Goal: Task Accomplishment & Management: Complete application form

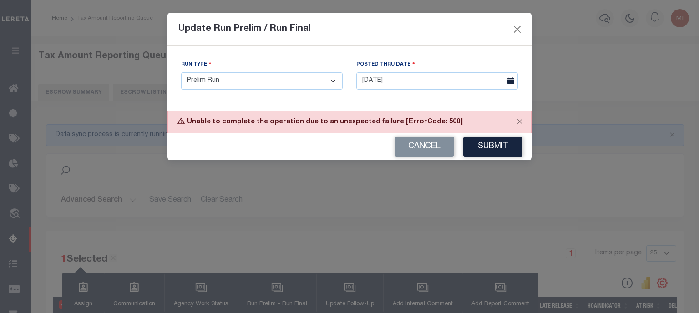
select select
drag, startPoint x: 0, startPoint y: 0, endPoint x: 516, endPoint y: 39, distance: 517.4
click at [418, 141] on button "Cancel" at bounding box center [425, 147] width 60 height 20
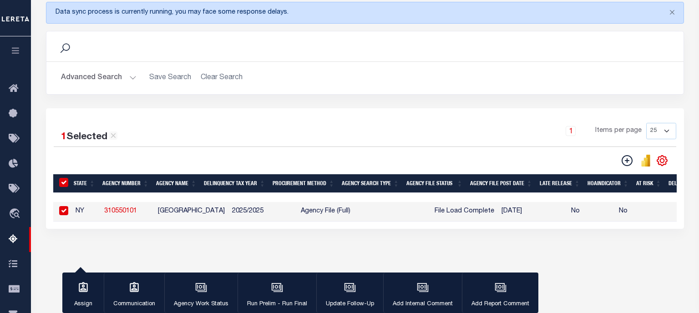
scroll to position [122, 0]
click at [127, 71] on button "Advanced Search" at bounding box center [99, 78] width 76 height 18
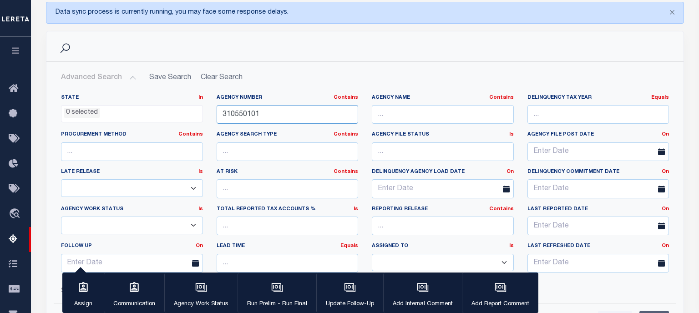
drag, startPoint x: 290, startPoint y: 115, endPoint x: 167, endPoint y: 94, distance: 124.7
click at [167, 94] on div "State In In AK AL AR AZ CA CO CT DC DE FL GA GU HI IA ID IL IN KS KY LA MA MD M…" at bounding box center [365, 187] width 622 height 186
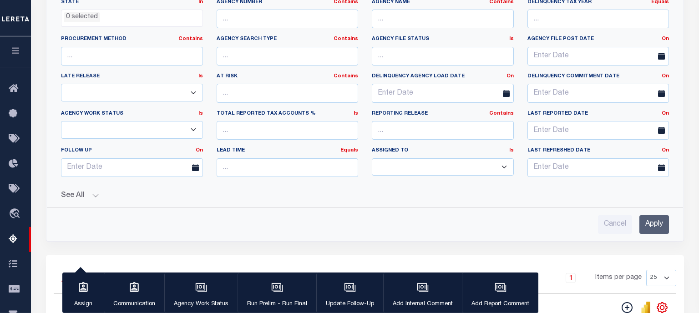
click at [650, 223] on input "Apply" at bounding box center [655, 224] width 30 height 19
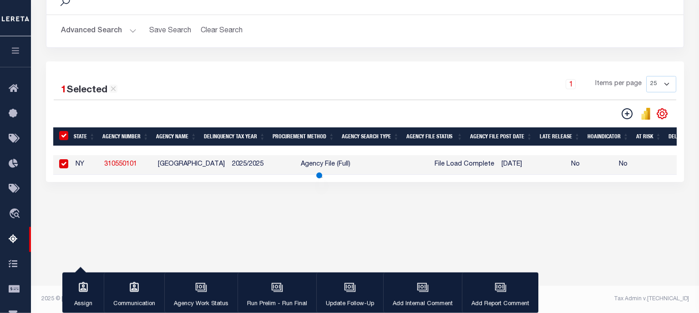
scroll to position [169, 0]
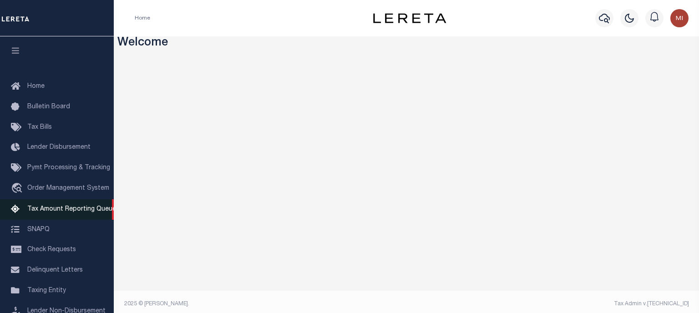
click at [64, 213] on span "Tax Amount Reporting Queue" at bounding box center [71, 209] width 89 height 6
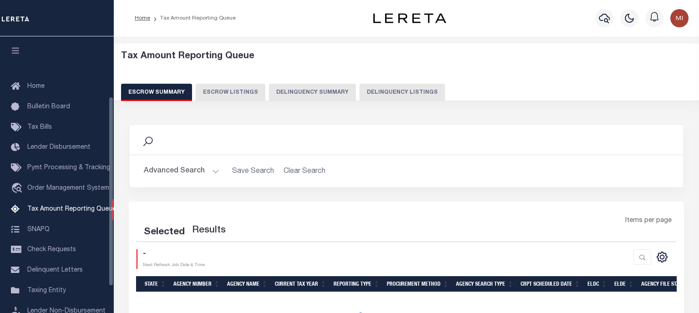
scroll to position [94, 0]
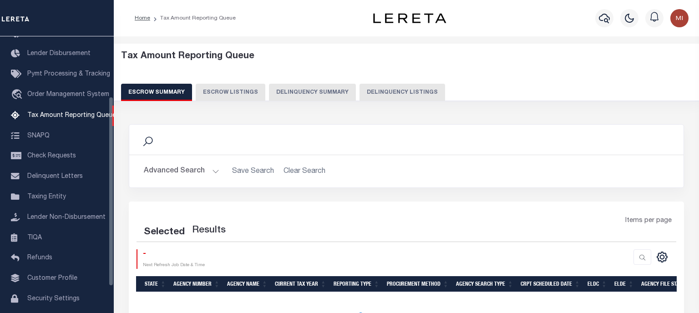
click at [323, 90] on button "Delinquency Summary" at bounding box center [312, 92] width 87 height 17
select select
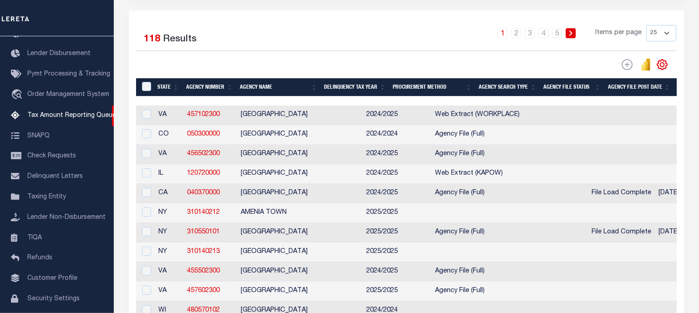
scroll to position [192, 0]
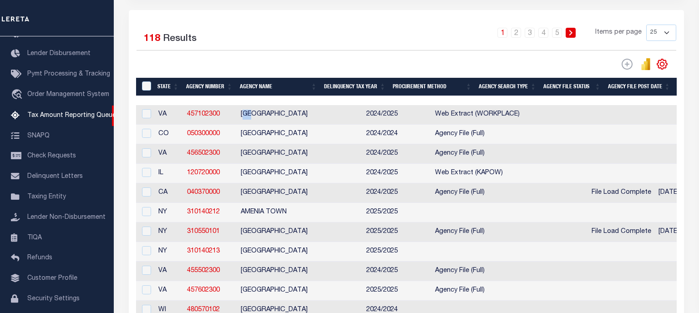
drag, startPoint x: 245, startPoint y: 116, endPoint x: 260, endPoint y: 116, distance: 15.0
click at [260, 116] on td "[GEOGRAPHIC_DATA]" at bounding box center [300, 115] width 126 height 20
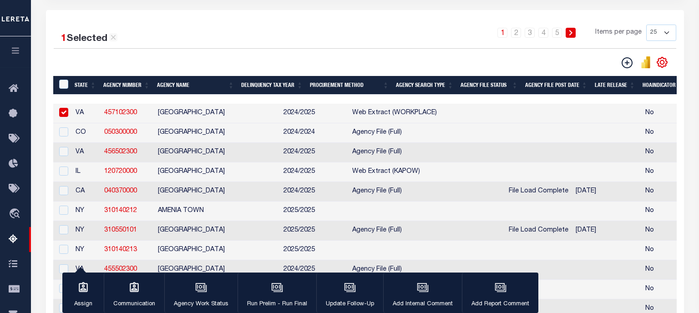
click at [232, 112] on td "[GEOGRAPHIC_DATA]" at bounding box center [217, 114] width 126 height 20
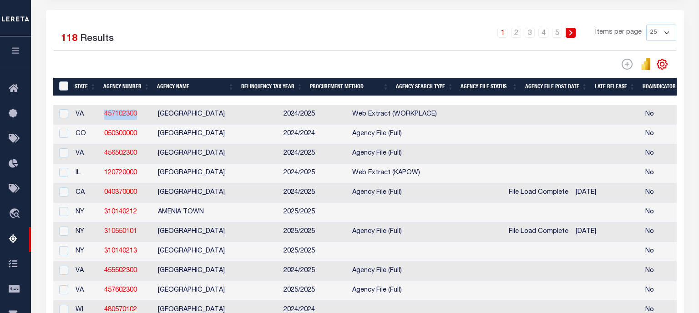
drag, startPoint x: 145, startPoint y: 116, endPoint x: 105, endPoint y: 116, distance: 40.1
click at [105, 116] on td "457102300" at bounding box center [128, 115] width 54 height 20
checkbox input "true"
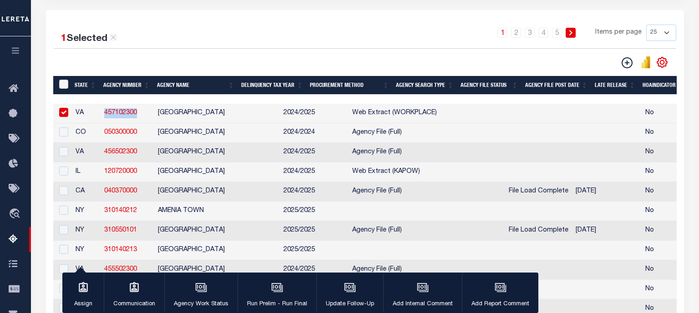
copy link "457102300"
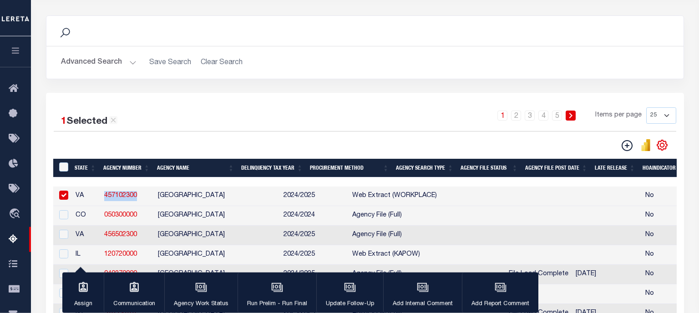
scroll to position [0, 0]
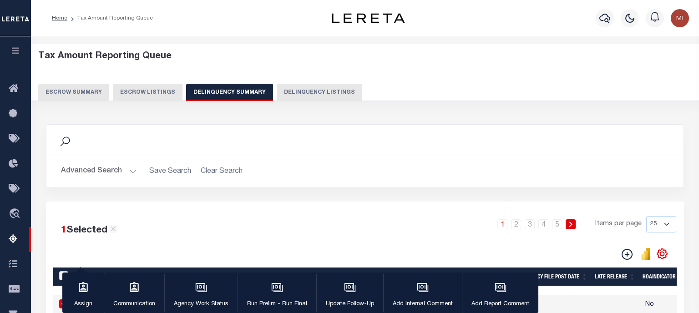
click at [107, 169] on button "Advanced Search" at bounding box center [99, 172] width 76 height 18
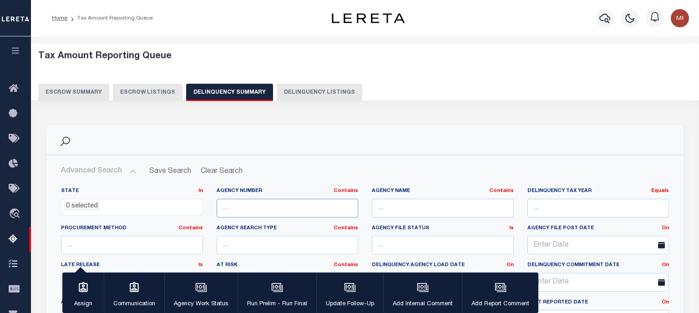
click at [279, 204] on input "text" at bounding box center [288, 208] width 142 height 19
paste input "457102300"
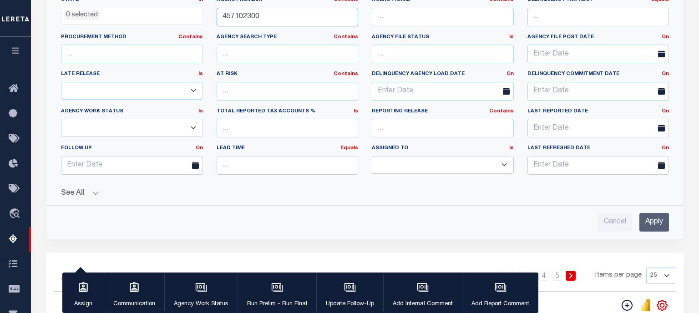
scroll to position [192, 0]
type input "457102300"
click at [653, 216] on input "Apply" at bounding box center [655, 222] width 30 height 19
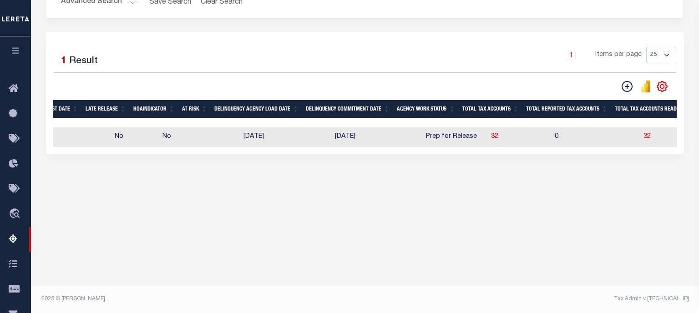
scroll to position [0, 0]
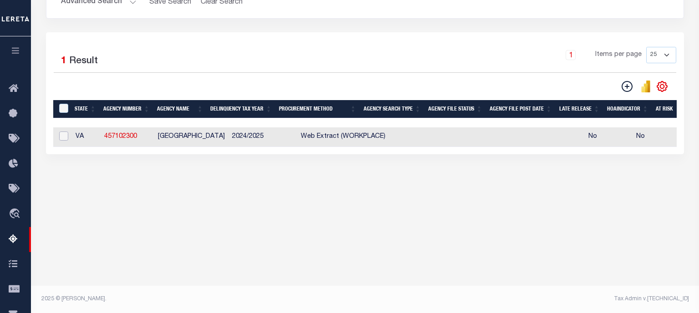
click at [67, 138] on input "checkbox" at bounding box center [63, 136] width 9 height 9
checkbox input "true"
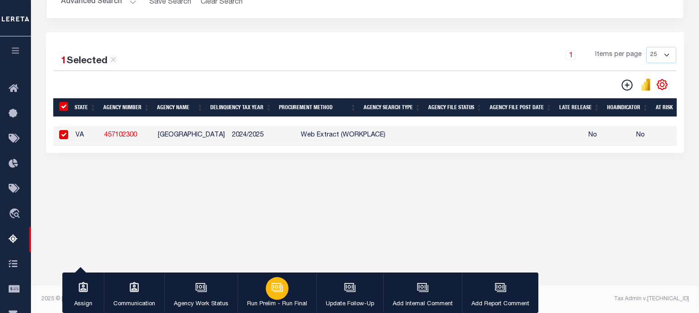
click at [274, 286] on icon "button" at bounding box center [277, 288] width 12 height 12
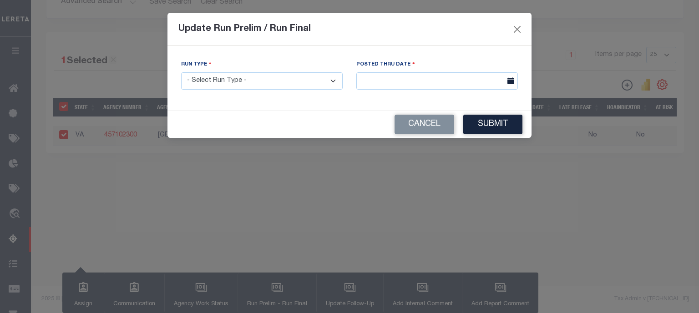
click at [181, 72] on select "- Select Run Type - Prelim Run Final Run" at bounding box center [262, 81] width 162 height 18
select select "P"
click option "Prelim Run" at bounding box center [0, 0] width 0 height 0
click at [459, 83] on input "text" at bounding box center [438, 81] width 162 height 18
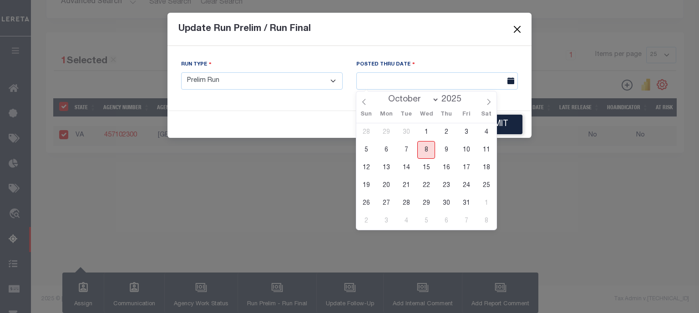
click at [427, 152] on span "8" at bounding box center [427, 150] width 18 height 18
type input "[DATE]"
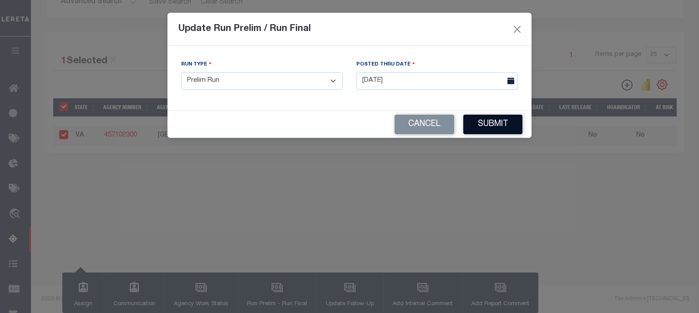
click at [489, 125] on button "Submit" at bounding box center [493, 125] width 59 height 20
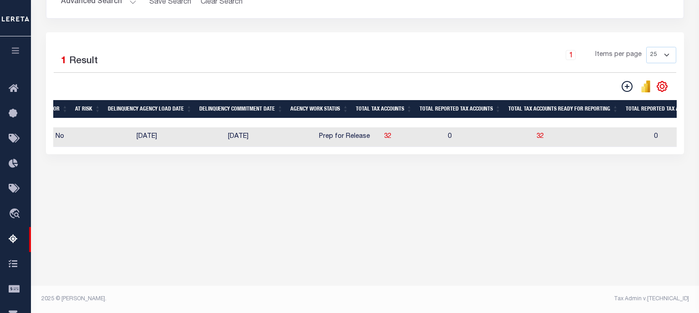
scroll to position [0, 610]
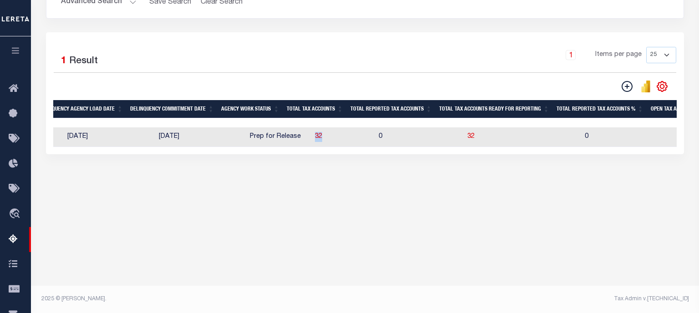
drag, startPoint x: 297, startPoint y: 139, endPoint x: 289, endPoint y: 140, distance: 7.8
click at [311, 140] on td "32" at bounding box center [343, 137] width 64 height 20
checkbox input "true"
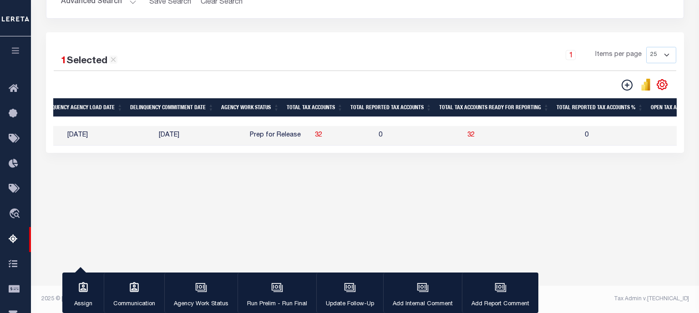
click at [316, 190] on div "Tax Amount Reporting Queue Escrow Summary Escrow Listings In" at bounding box center [365, 41] width 663 height 331
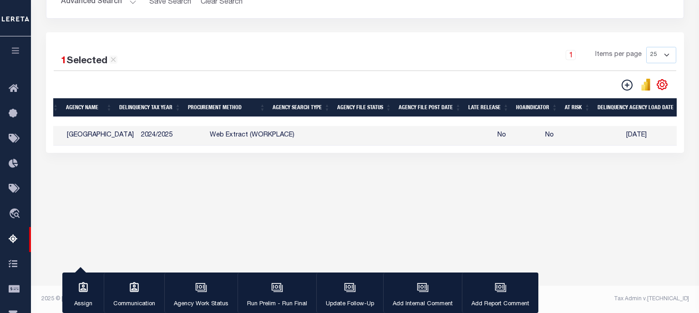
scroll to position [0, 25]
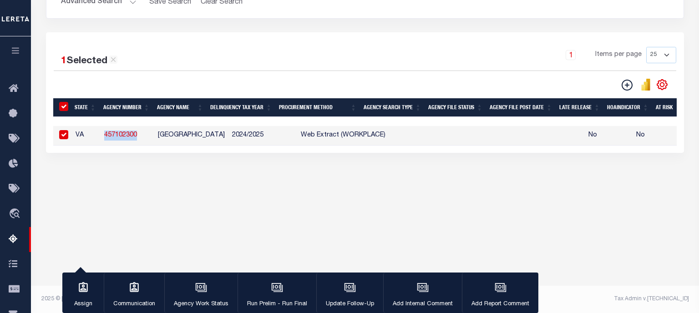
drag, startPoint x: 144, startPoint y: 138, endPoint x: 105, endPoint y: 137, distance: 39.6
click at [105, 137] on td "457102300" at bounding box center [128, 136] width 54 height 20
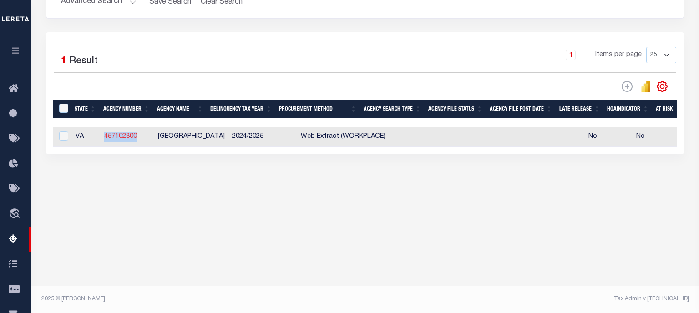
checkbox input "false"
copy link "457102300"
click at [178, 189] on div "Tax Amount Reporting Queue Escrow Summary Escrow Listings In" at bounding box center [365, 42] width 663 height 333
click at [63, 136] on input "checkbox" at bounding box center [63, 136] width 9 height 9
checkbox input "true"
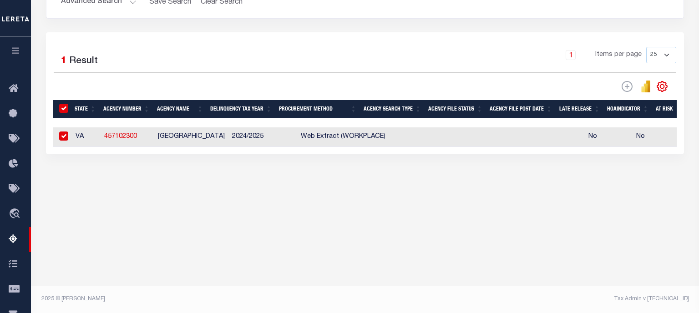
checkbox input "true"
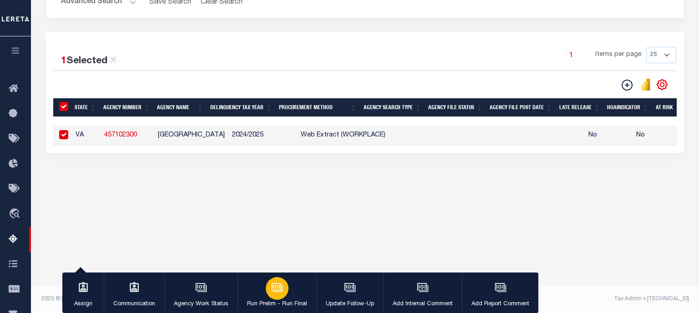
click at [276, 287] on icon "button" at bounding box center [276, 287] width 7 height 4
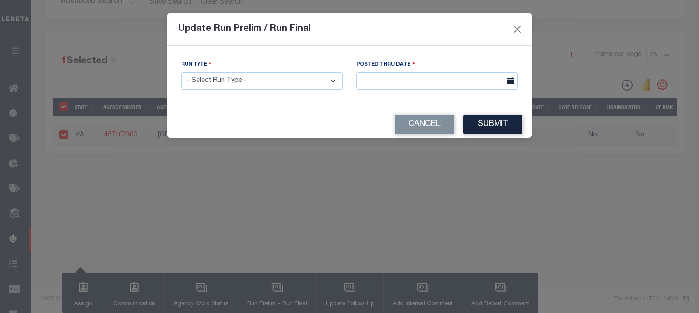
click at [181, 72] on select "- Select Run Type - Prelim Run Final Run" at bounding box center [262, 81] width 162 height 18
select select "F"
click option "Final Run" at bounding box center [0, 0] width 0 height 0
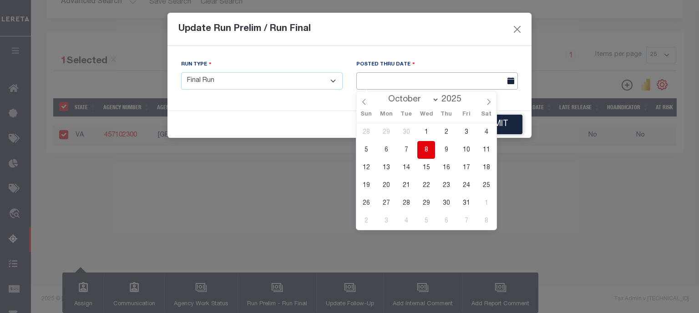
click at [402, 86] on input "text" at bounding box center [438, 81] width 162 height 18
click at [427, 151] on span "8" at bounding box center [427, 150] width 18 height 18
type input "[DATE]"
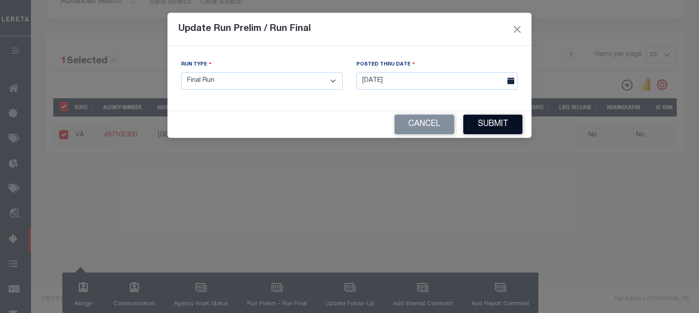
click at [491, 119] on button "Submit" at bounding box center [493, 125] width 59 height 20
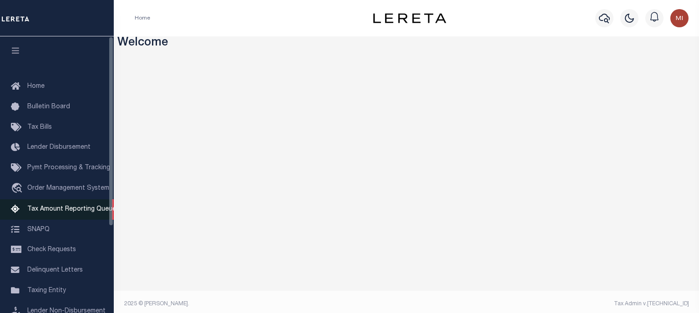
click at [81, 213] on span "Tax Amount Reporting Queue" at bounding box center [71, 209] width 89 height 6
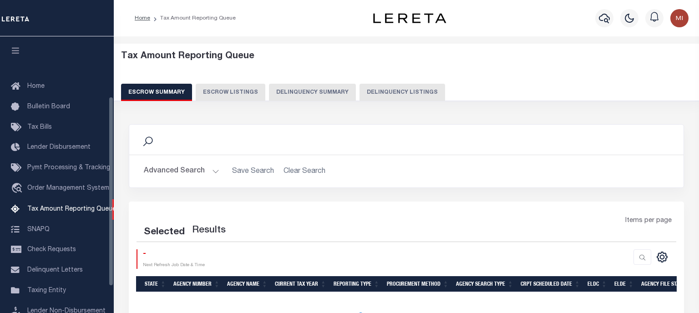
click at [296, 97] on button "Delinquency Summary" at bounding box center [312, 92] width 87 height 17
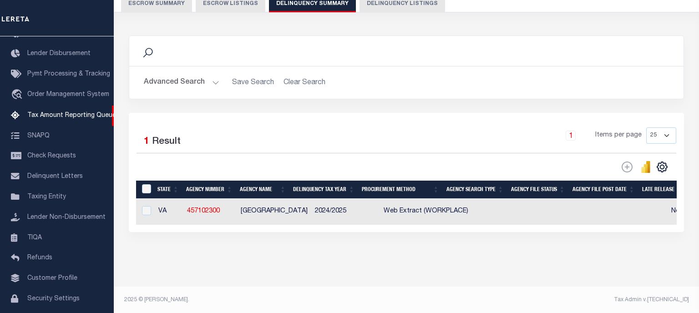
scroll to position [89, 0]
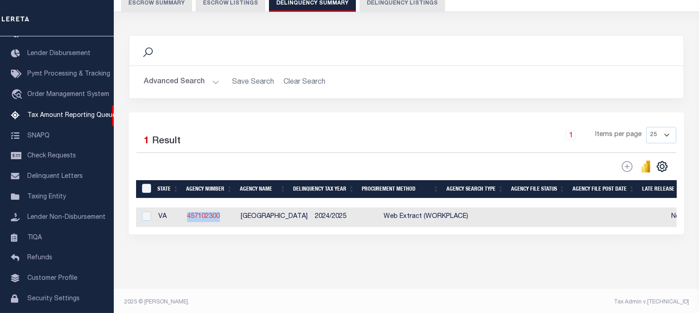
drag, startPoint x: 227, startPoint y: 218, endPoint x: 189, endPoint y: 215, distance: 38.3
click at [189, 215] on td "457102300" at bounding box center [210, 218] width 54 height 20
checkbox input "true"
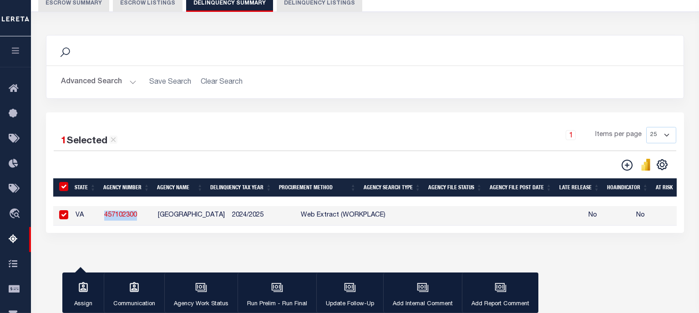
copy link "457102300"
click at [192, 156] on div "1 Selected 1 Result 1 Items per page 25 100 200 500 1000" at bounding box center [364, 149] width 637 height 44
click at [280, 290] on icon "button" at bounding box center [277, 288] width 12 height 12
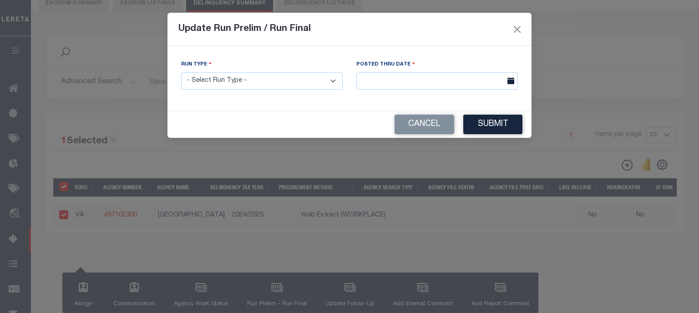
click at [181, 72] on select "- Select Run Type - Prelim Run Final Run" at bounding box center [262, 81] width 162 height 18
select select "F"
click option "Final Run" at bounding box center [0, 0] width 0 height 0
click at [447, 82] on input "text" at bounding box center [438, 81] width 162 height 18
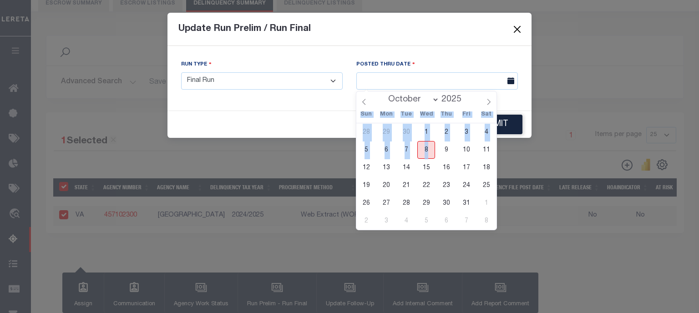
click at [427, 150] on span "8" at bounding box center [427, 150] width 18 height 18
type input "[DATE]"
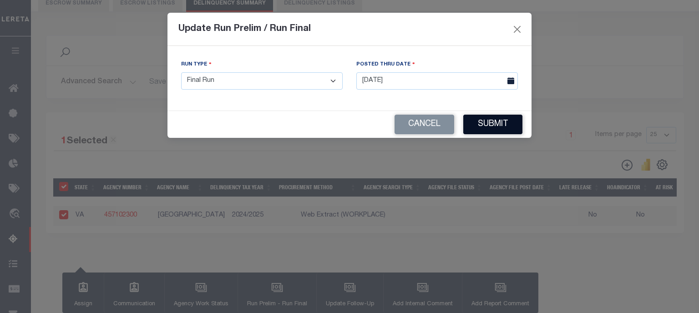
click at [489, 127] on button "Submit" at bounding box center [493, 125] width 59 height 20
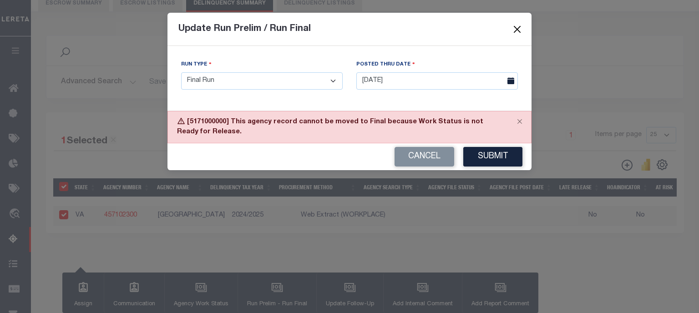
click at [516, 27] on button "Close" at bounding box center [518, 29] width 12 height 12
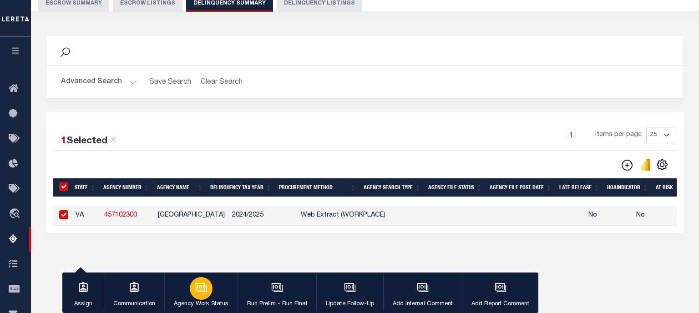
click at [201, 289] on icon "button" at bounding box center [201, 288] width 12 height 12
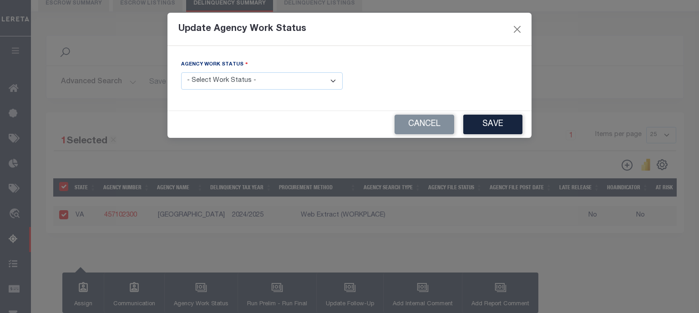
click at [181, 72] on select "- Select Work Status - In Progress Pending Agency Follow-up Pending QC Ready fo…" at bounding box center [262, 81] width 162 height 18
select select "6"
click option "Ready for Release" at bounding box center [0, 0] width 0 height 0
click at [488, 126] on button "Save" at bounding box center [493, 125] width 59 height 20
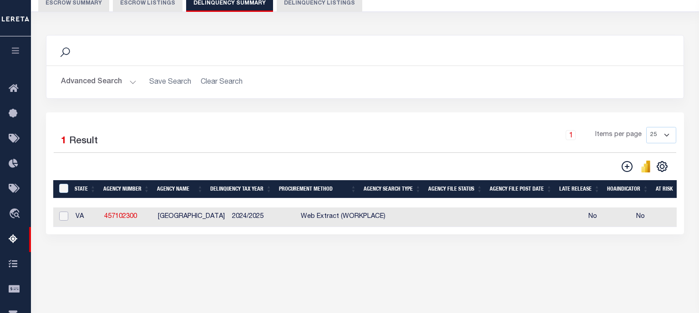
click at [63, 218] on input "checkbox" at bounding box center [63, 216] width 9 height 9
checkbox input "true"
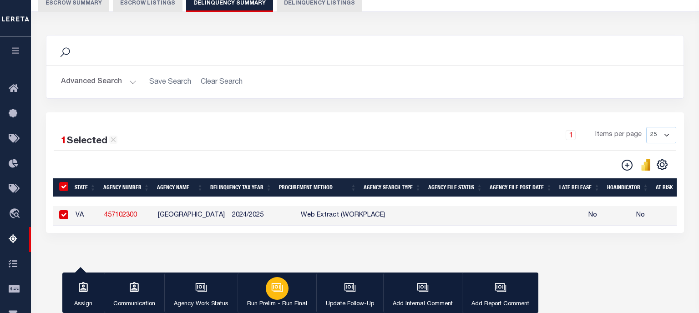
click at [284, 294] on div "button" at bounding box center [277, 288] width 23 height 23
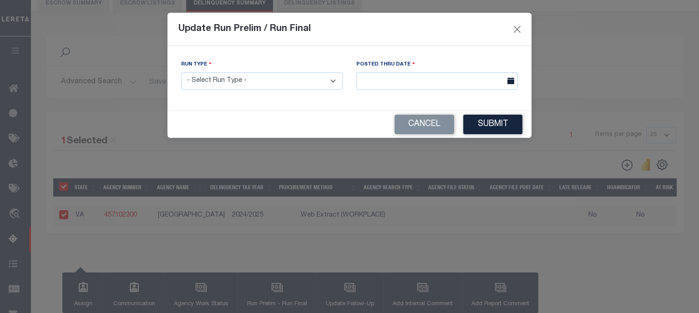
click at [181, 72] on select "- Select Run Type - Prelim Run Final Run" at bounding box center [262, 81] width 162 height 18
select select "F"
click option "Final Run" at bounding box center [0, 0] width 0 height 0
click at [473, 88] on input "text" at bounding box center [438, 81] width 162 height 18
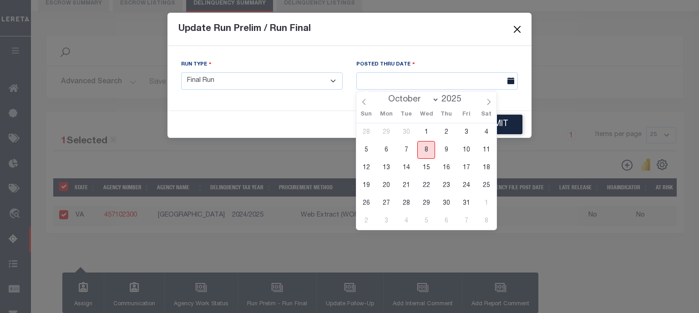
click at [426, 151] on span "8" at bounding box center [427, 150] width 18 height 18
type input "[DATE]"
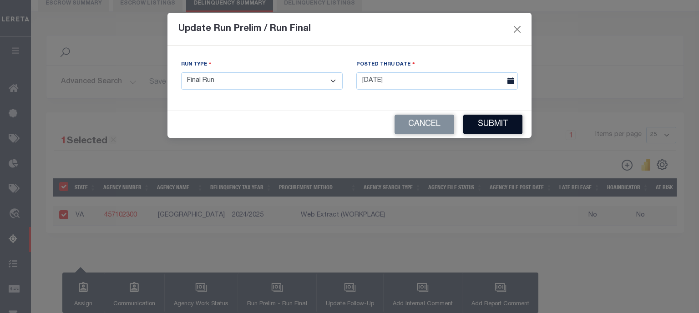
click at [498, 125] on button "Submit" at bounding box center [493, 125] width 59 height 20
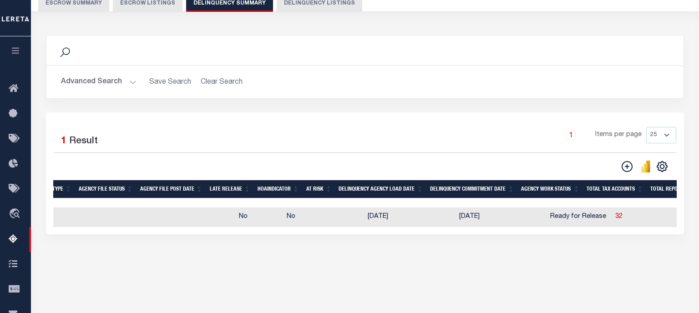
scroll to position [0, 0]
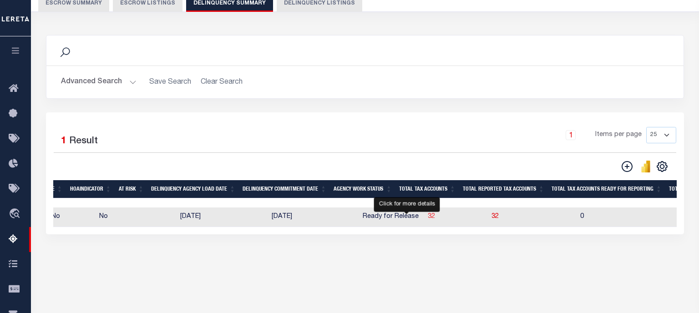
click at [428, 220] on span "32" at bounding box center [431, 217] width 7 height 6
select select "100"
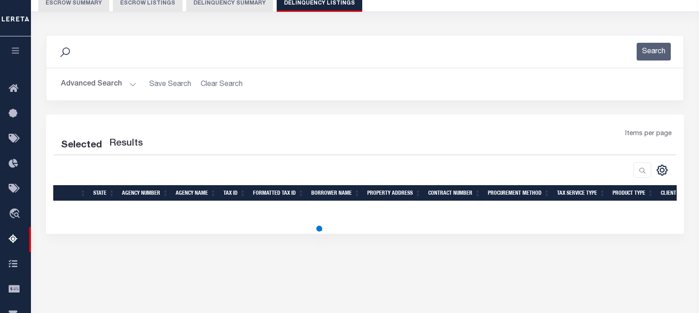
select select "100"
